Goal: Task Accomplishment & Management: Manage account settings

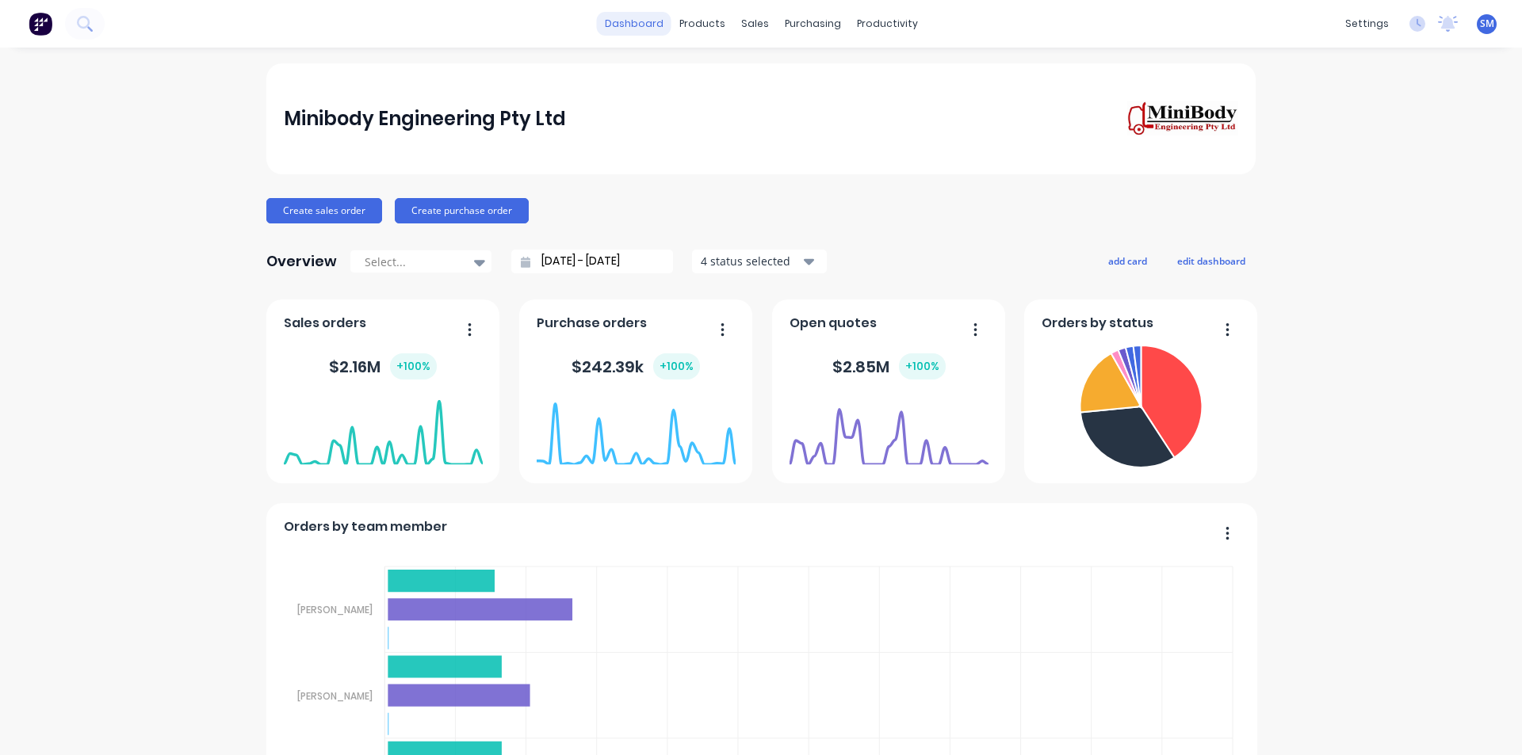
click at [635, 26] on link "dashboard" at bounding box center [634, 24] width 75 height 24
click at [468, 334] on icon "button" at bounding box center [470, 330] width 4 height 16
click at [434, 438] on div "Export to Excel Format" at bounding box center [405, 433] width 122 height 23
click at [721, 331] on icon "button" at bounding box center [722, 329] width 3 height 13
click at [597, 322] on span "Purchase orders" at bounding box center [592, 323] width 110 height 19
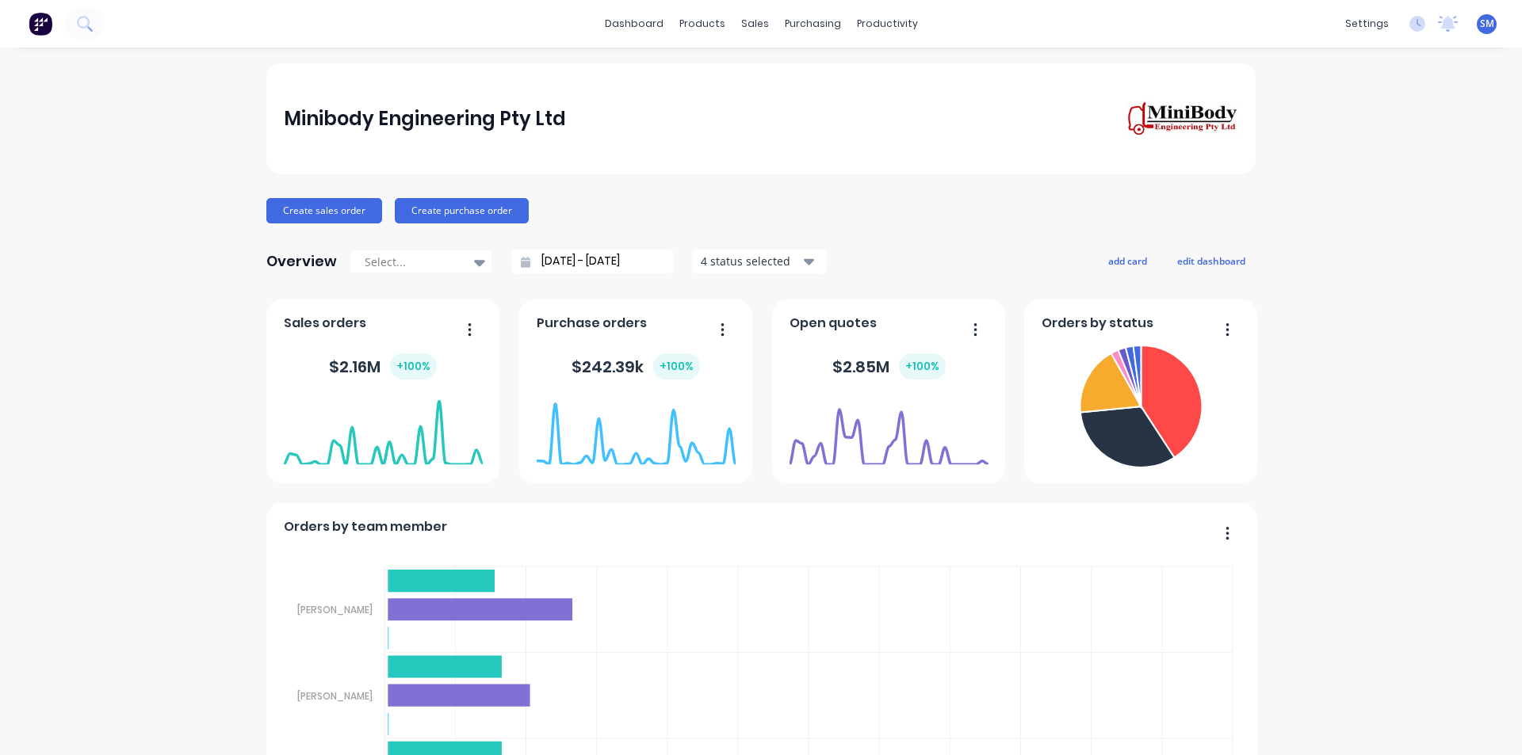
click at [588, 386] on div "$ 242.39k + 100 %" at bounding box center [636, 367] width 199 height 48
click at [582, 459] on foreignobject at bounding box center [636, 432] width 199 height 67
click at [619, 21] on link "dashboard" at bounding box center [634, 24] width 75 height 24
click at [772, 70] on link "Sales Orders" at bounding box center [833, 75] width 210 height 32
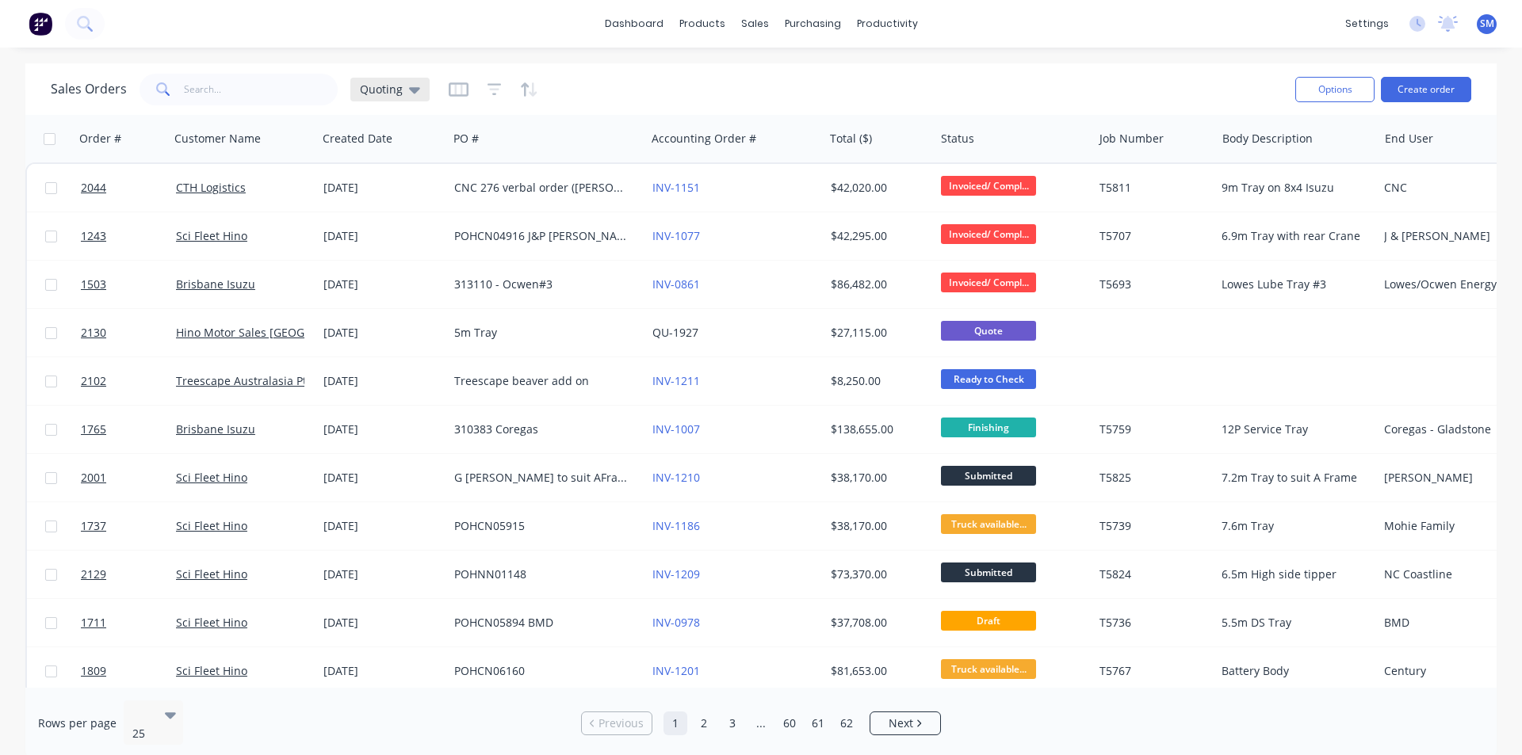
click at [413, 94] on icon at bounding box center [414, 89] width 11 height 17
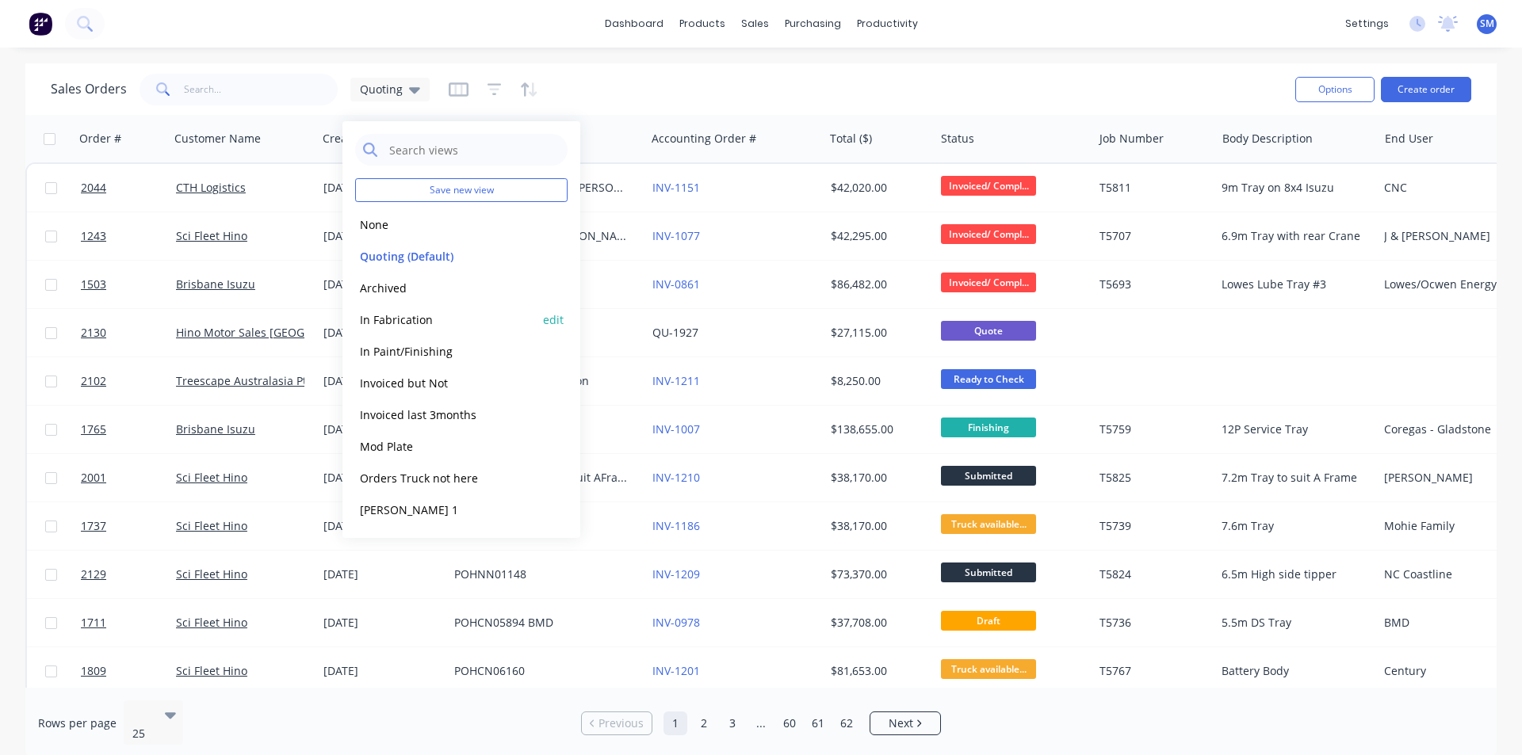
click at [396, 322] on button "In Fabrication" at bounding box center [445, 320] width 181 height 18
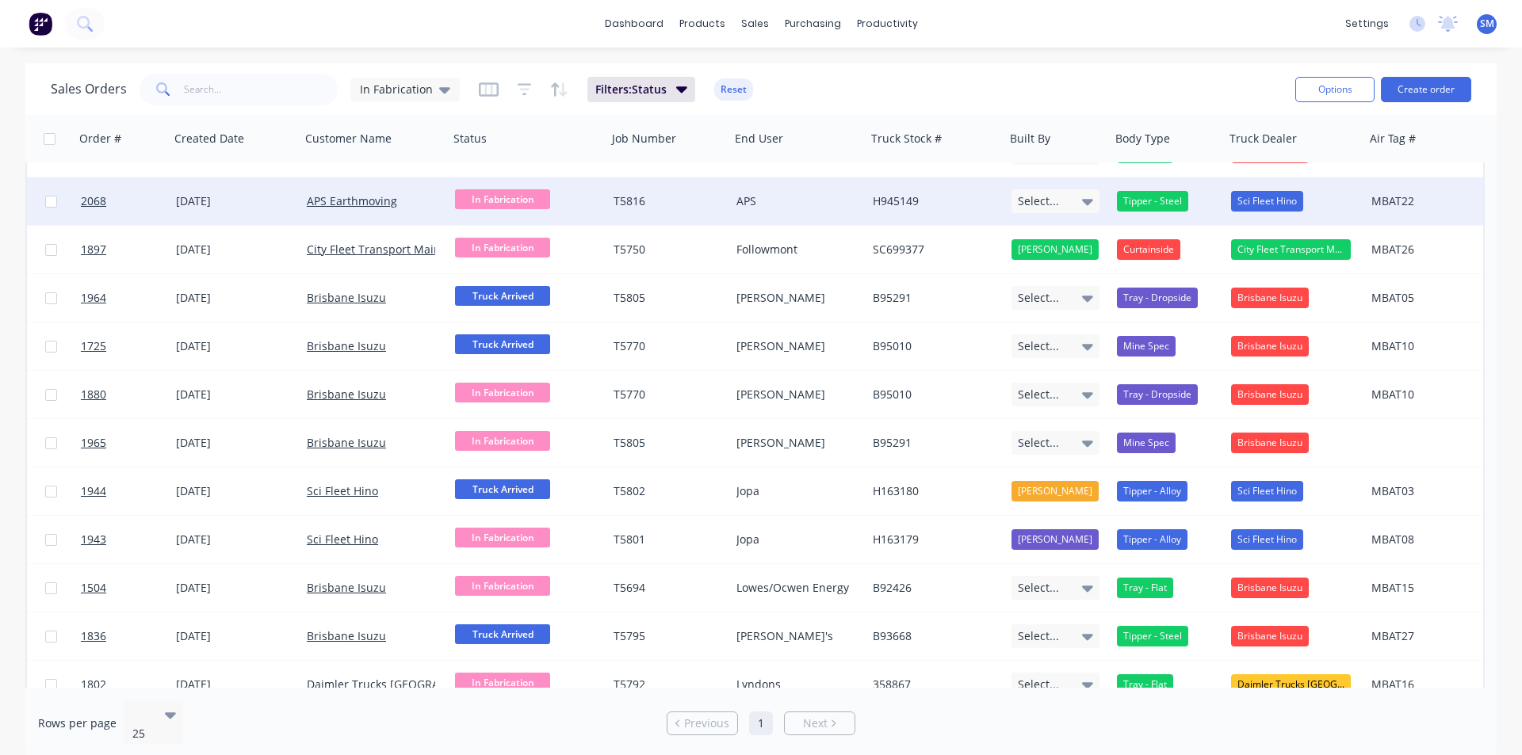
scroll to position [55, 0]
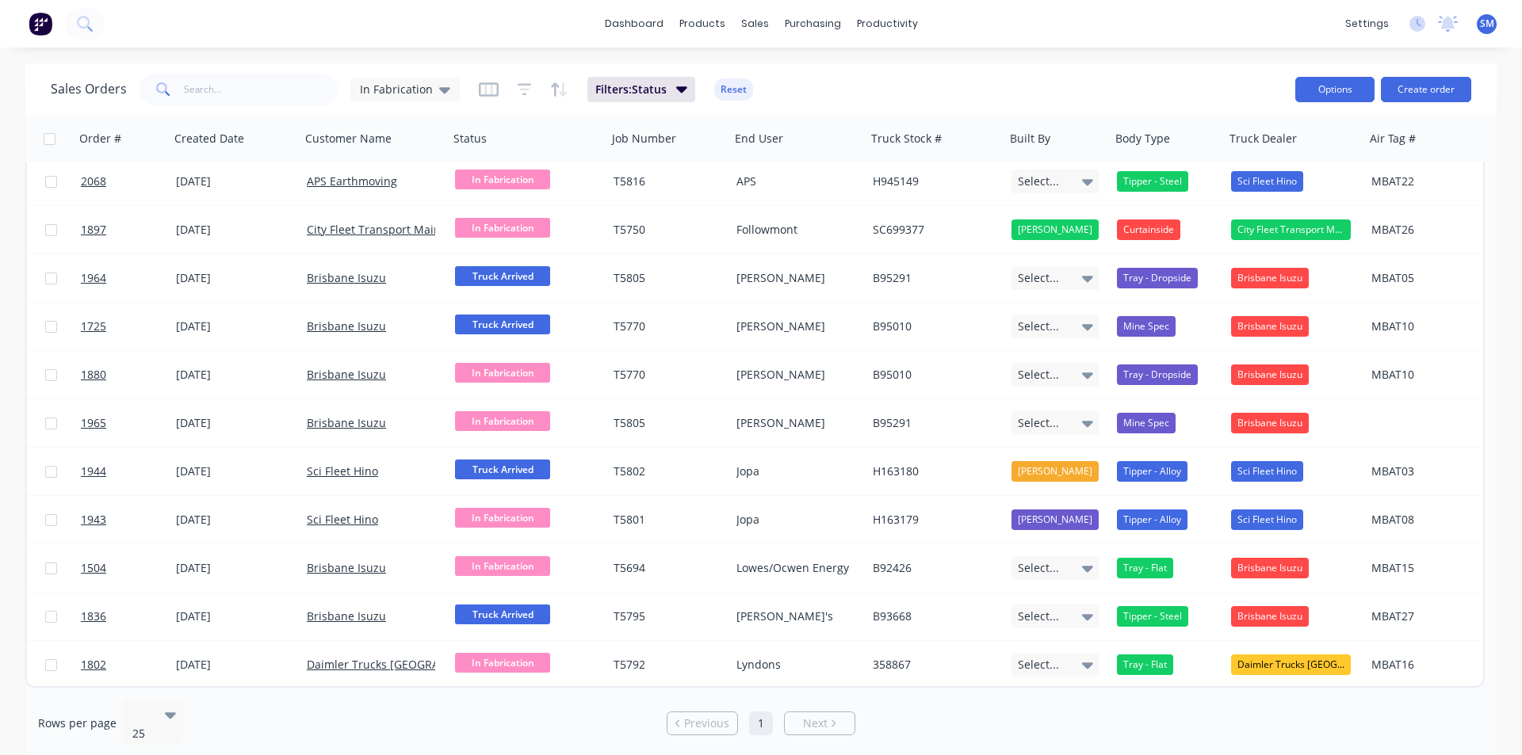
click at [1339, 88] on button "Options" at bounding box center [1334, 89] width 79 height 25
click at [1222, 193] on div "Export" at bounding box center [1287, 193] width 146 height 23
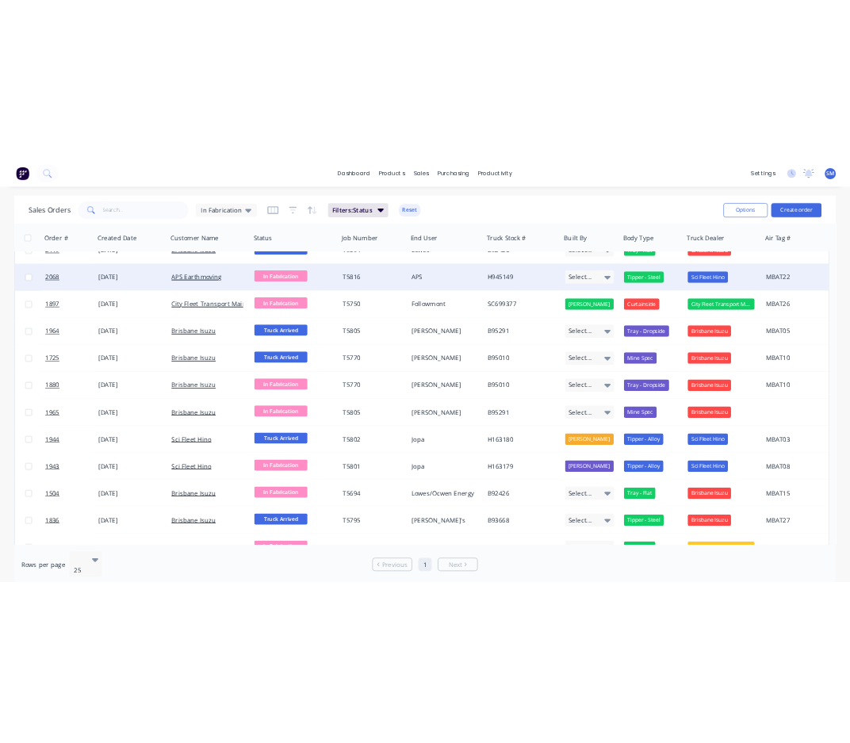
scroll to position [0, 0]
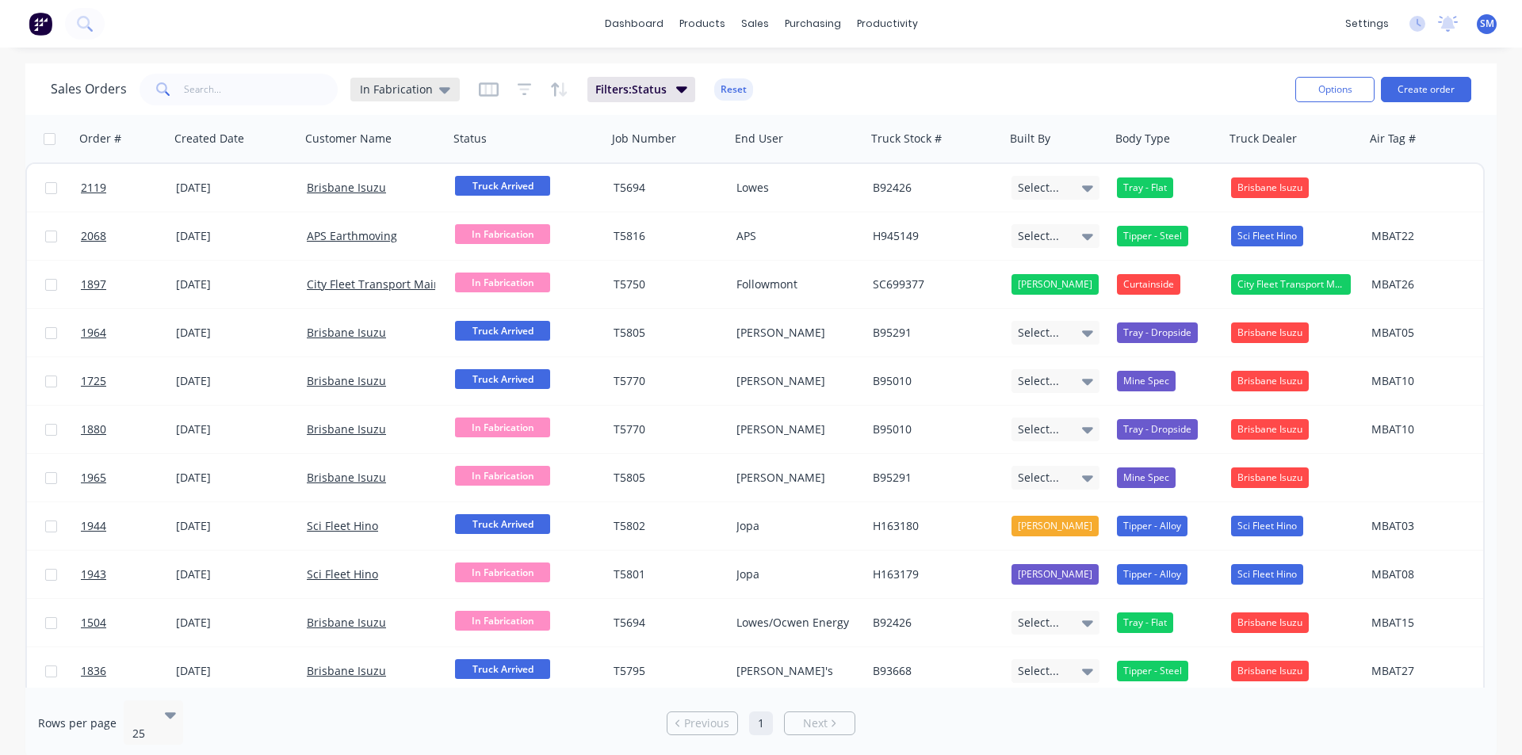
click at [444, 97] on div "In Fabrication" at bounding box center [404, 90] width 109 height 24
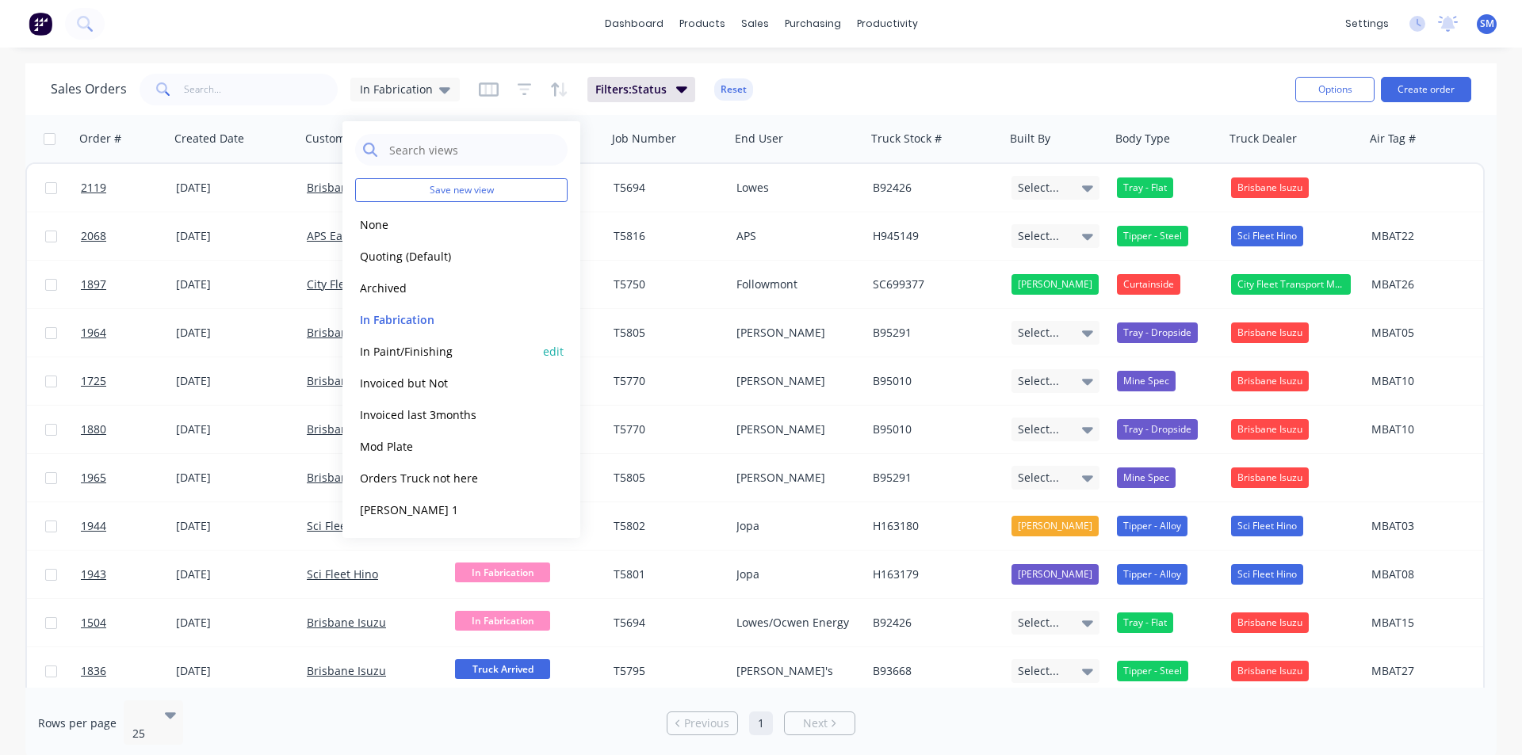
click at [396, 348] on button "In Paint/Finishing" at bounding box center [445, 351] width 181 height 18
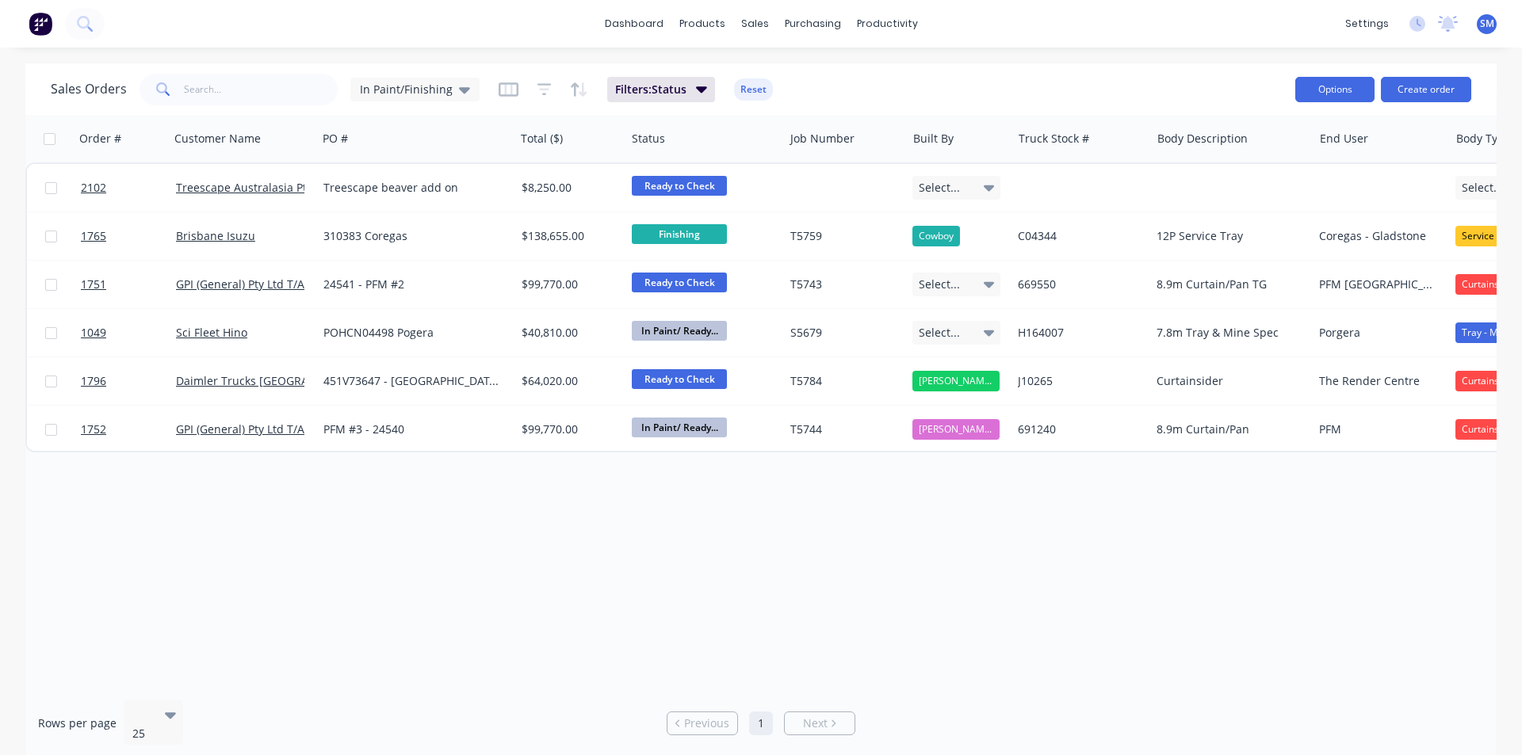
click at [1336, 94] on button "Options" at bounding box center [1334, 89] width 79 height 25
click at [834, 540] on div "Order # Customer Name PO # Total ($) Status Job Number Built By Truck Stock # B…" at bounding box center [760, 401] width 1471 height 573
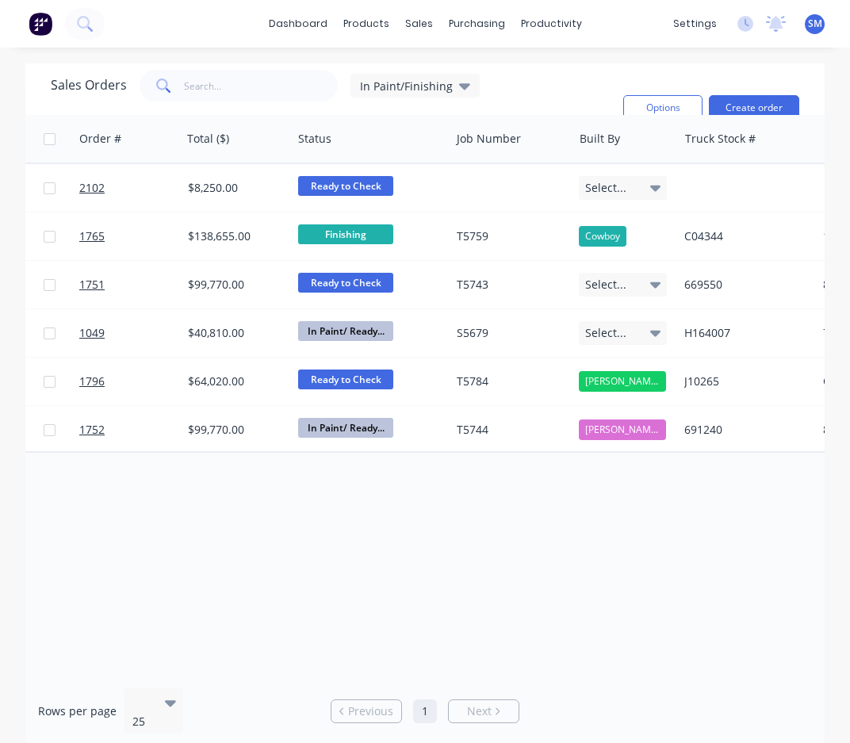
scroll to position [0, 337]
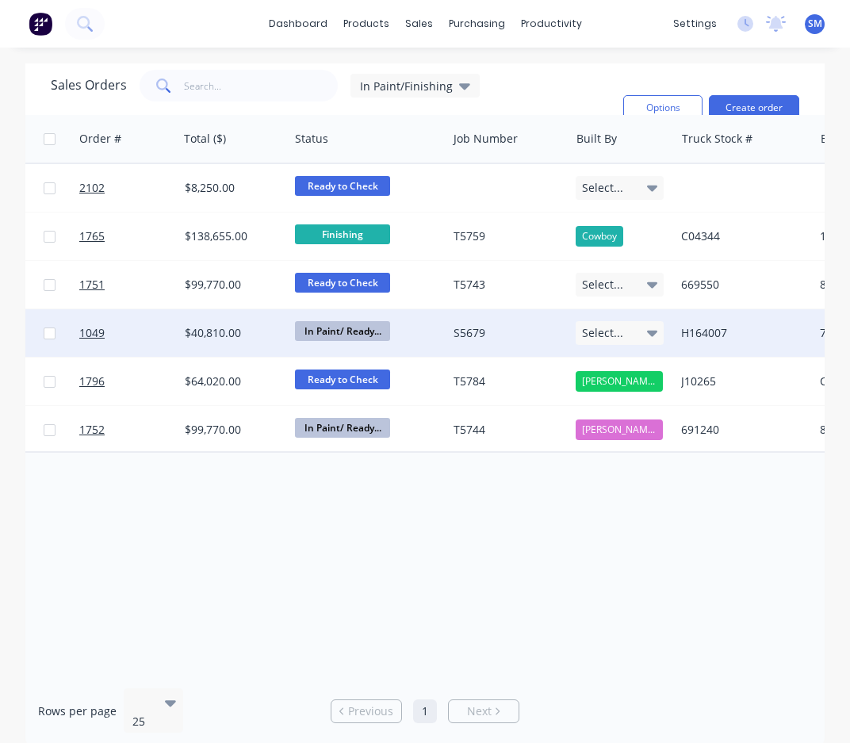
click at [362, 330] on span "In Paint/ Ready..." at bounding box center [342, 331] width 95 height 20
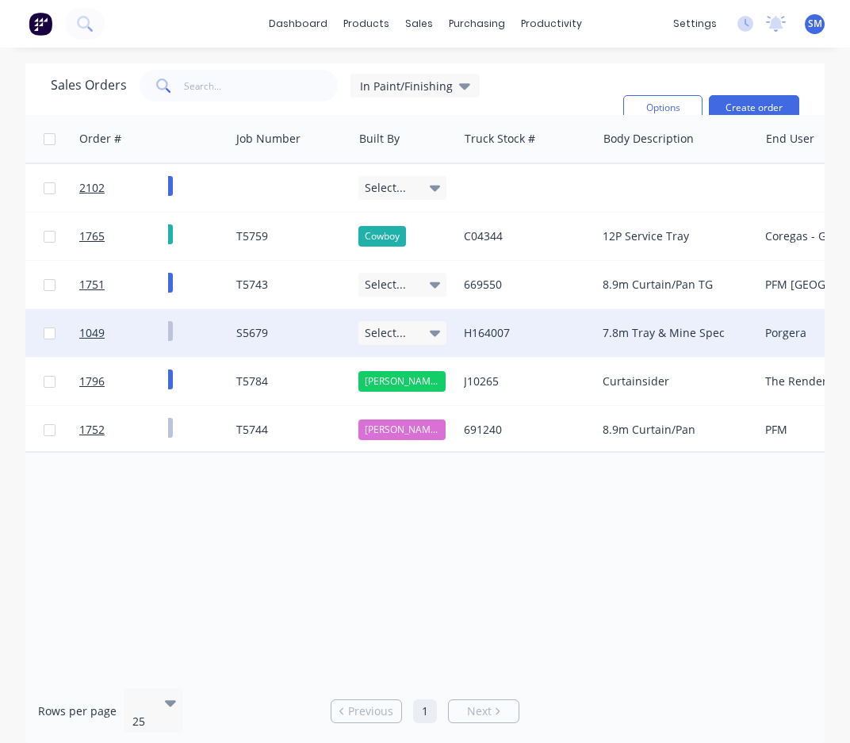
scroll to position [0, 551]
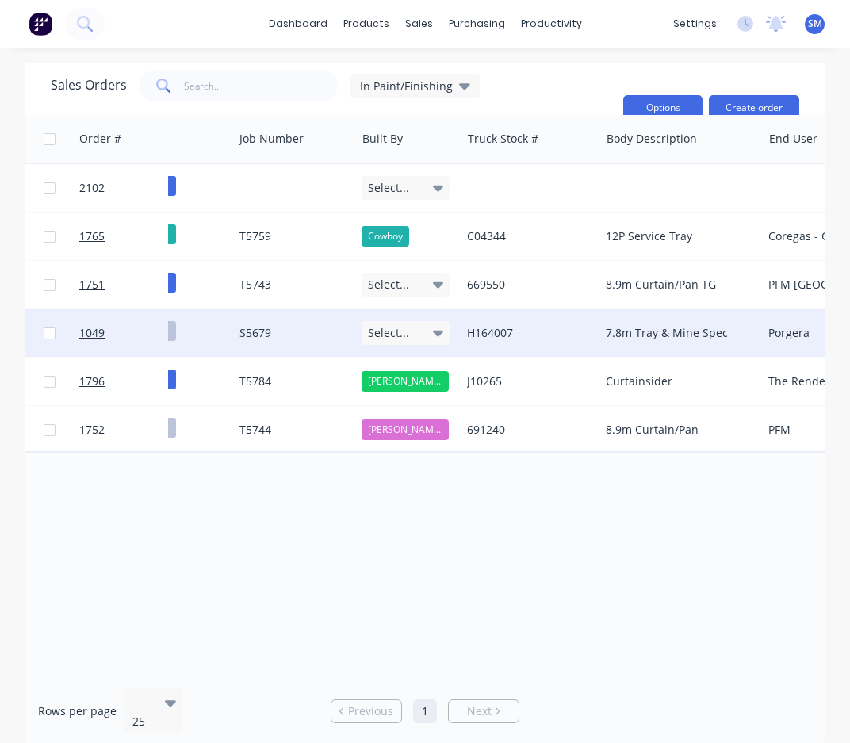
click at [674, 108] on button "Options" at bounding box center [662, 107] width 79 height 25
click at [569, 91] on div "Sales Orders In Paint/Finishing Filters: Status Reset" at bounding box center [331, 108] width 560 height 76
click at [459, 82] on icon at bounding box center [464, 85] width 11 height 17
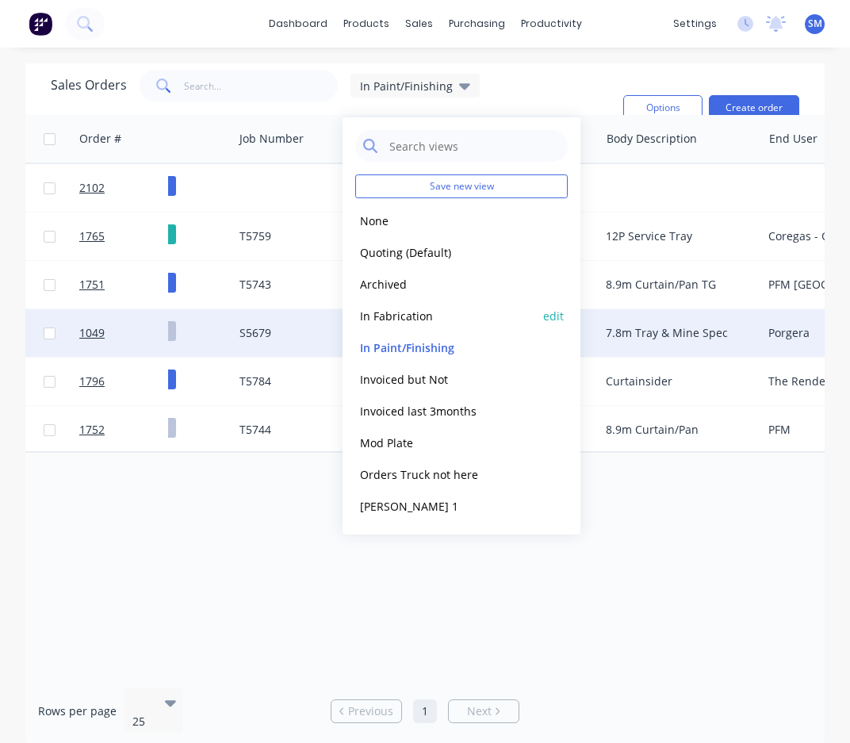
click at [411, 312] on button "In Fabrication" at bounding box center [445, 316] width 181 height 18
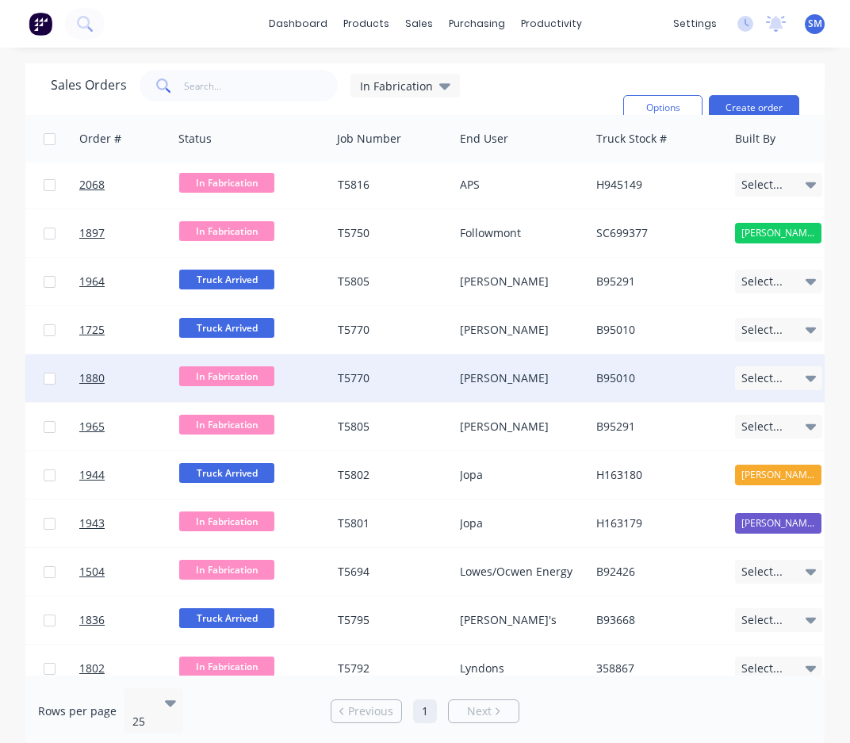
scroll to position [75, 275]
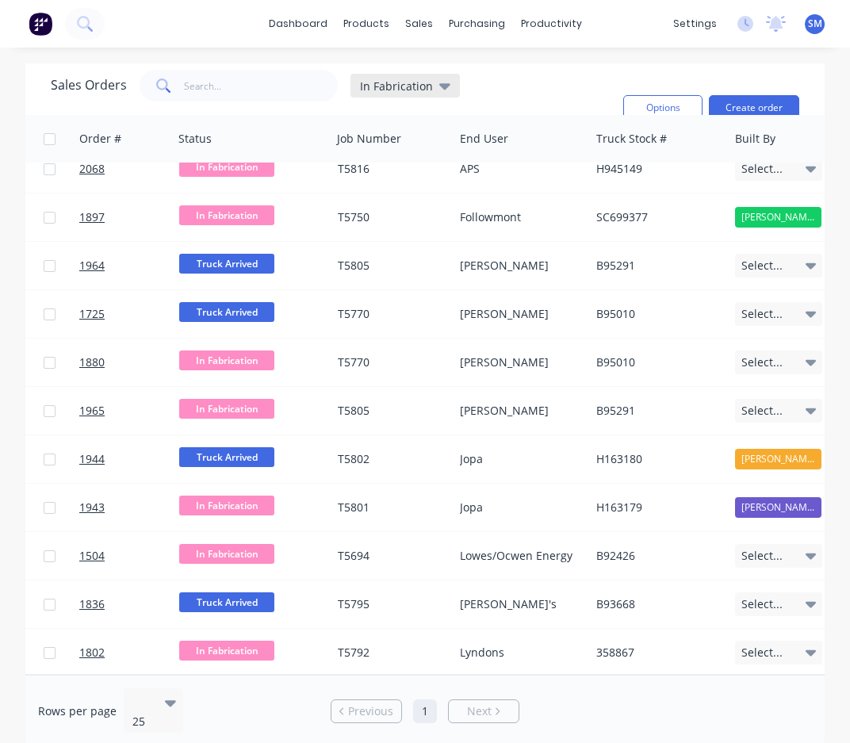
click at [439, 84] on icon at bounding box center [444, 86] width 11 height 6
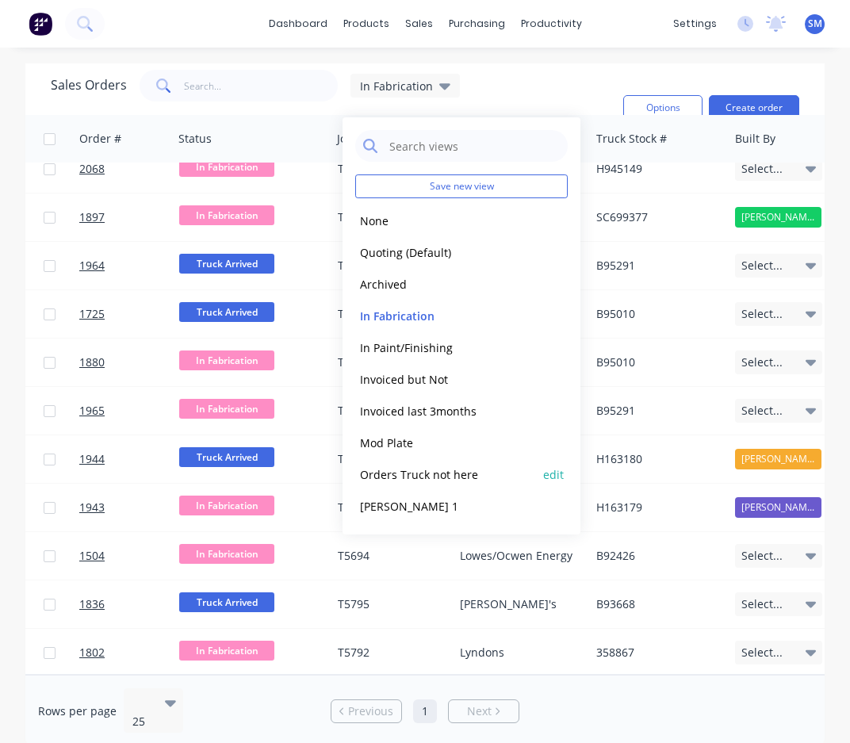
click at [419, 473] on button "Orders Truck not here" at bounding box center [445, 474] width 181 height 18
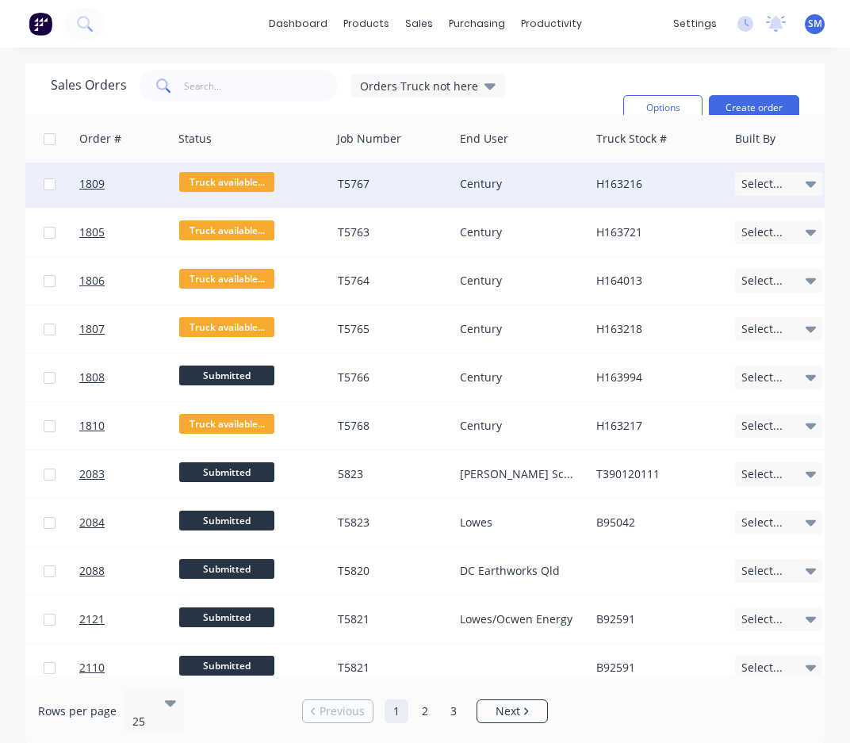
scroll to position [0, 275]
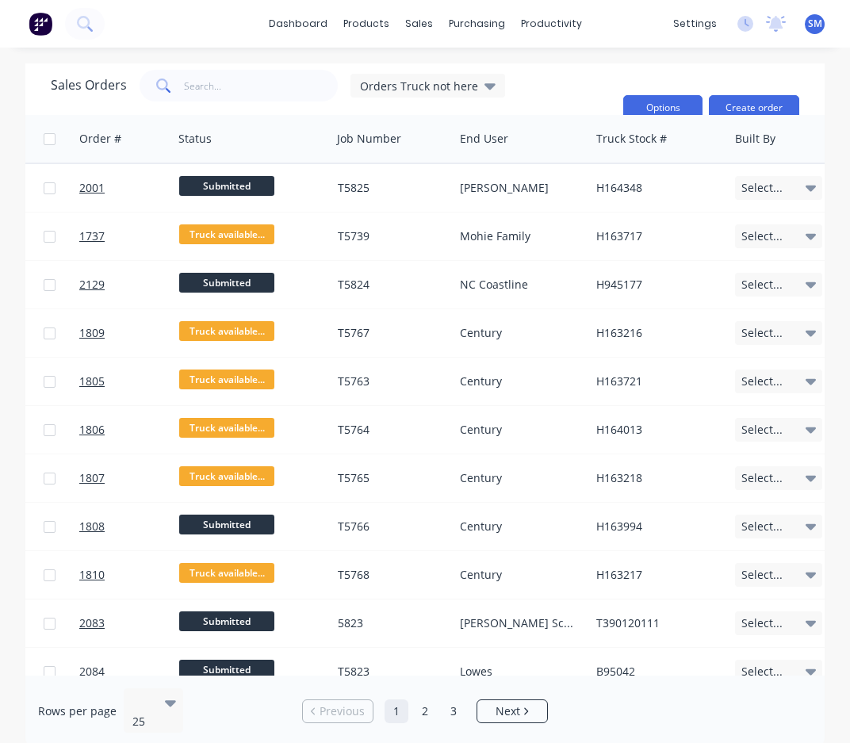
click at [674, 108] on button "Options" at bounding box center [662, 107] width 79 height 25
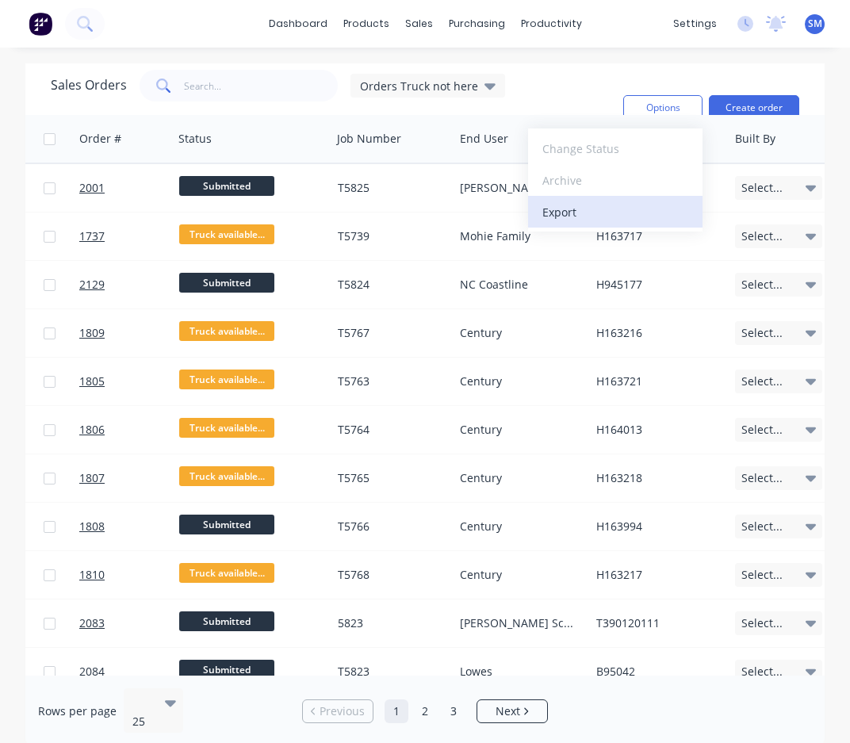
click at [582, 218] on div "Export" at bounding box center [615, 212] width 146 height 23
